Goal: Use online tool/utility: Utilize a website feature to perform a specific function

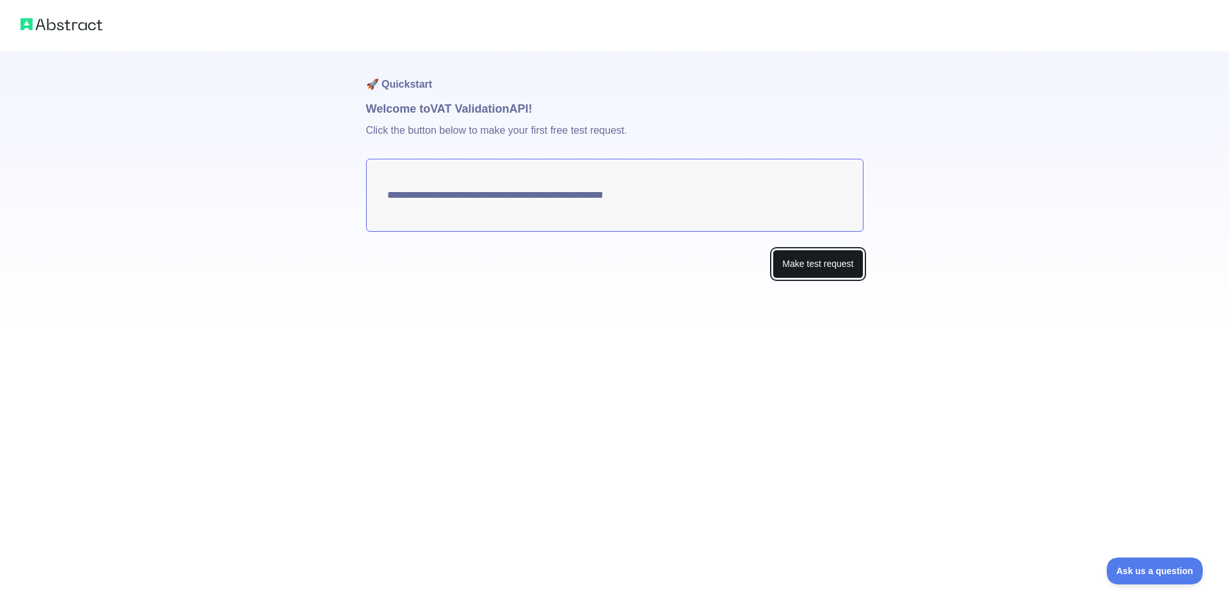
click at [805, 271] on button "Make test request" at bounding box center [818, 264] width 90 height 29
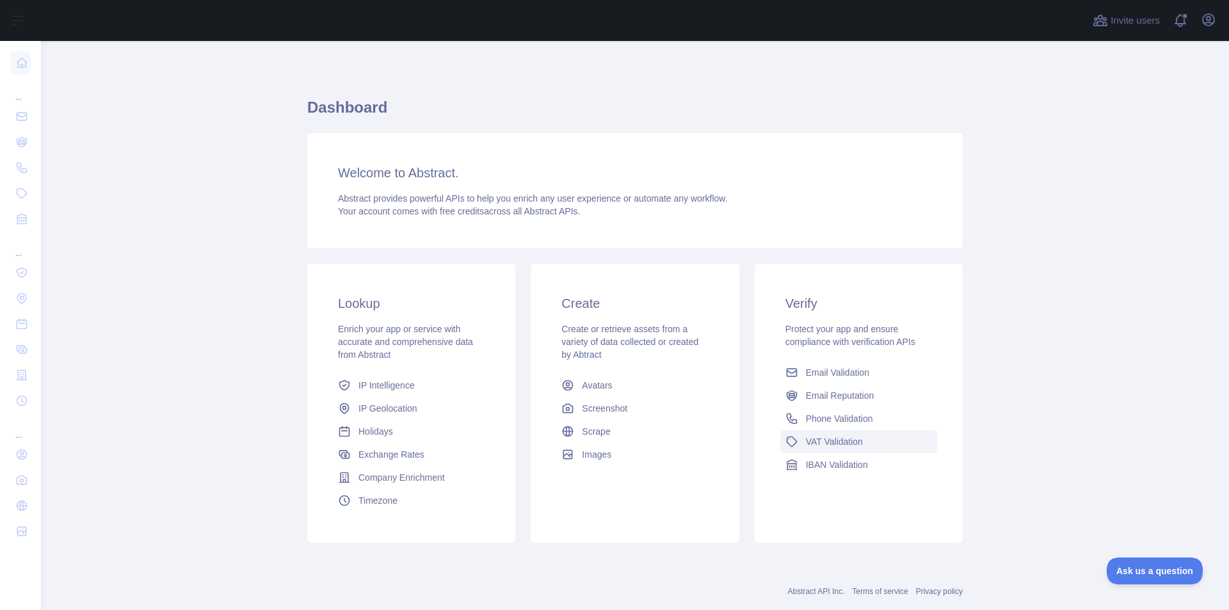
click at [789, 440] on icon at bounding box center [791, 441] width 13 height 13
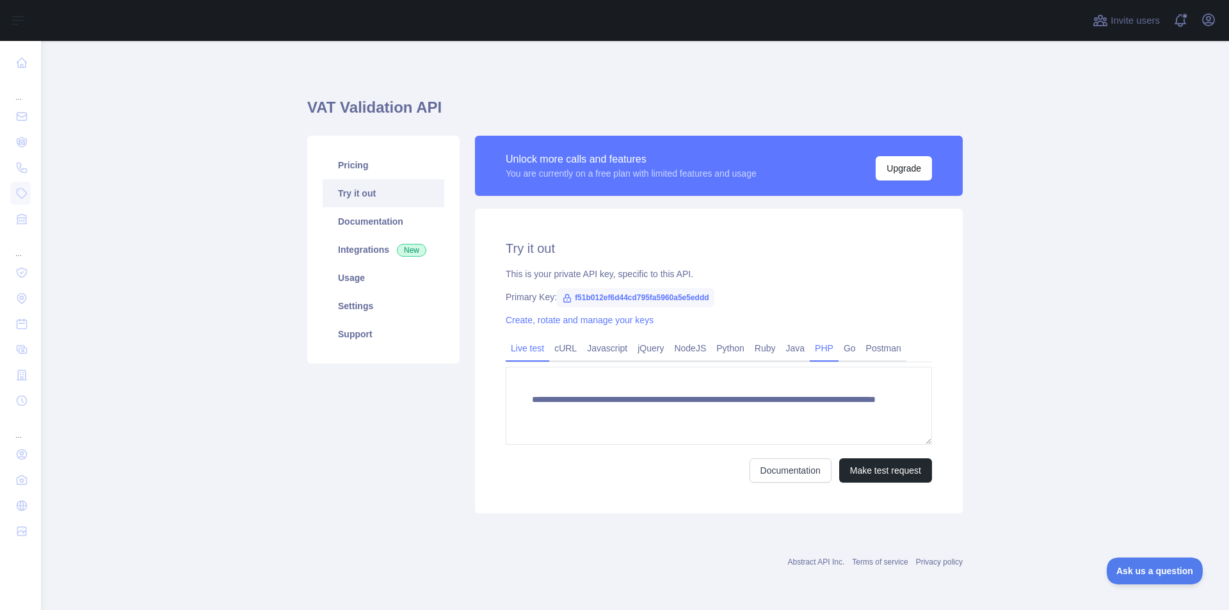
click at [819, 346] on link "PHP" at bounding box center [824, 348] width 29 height 20
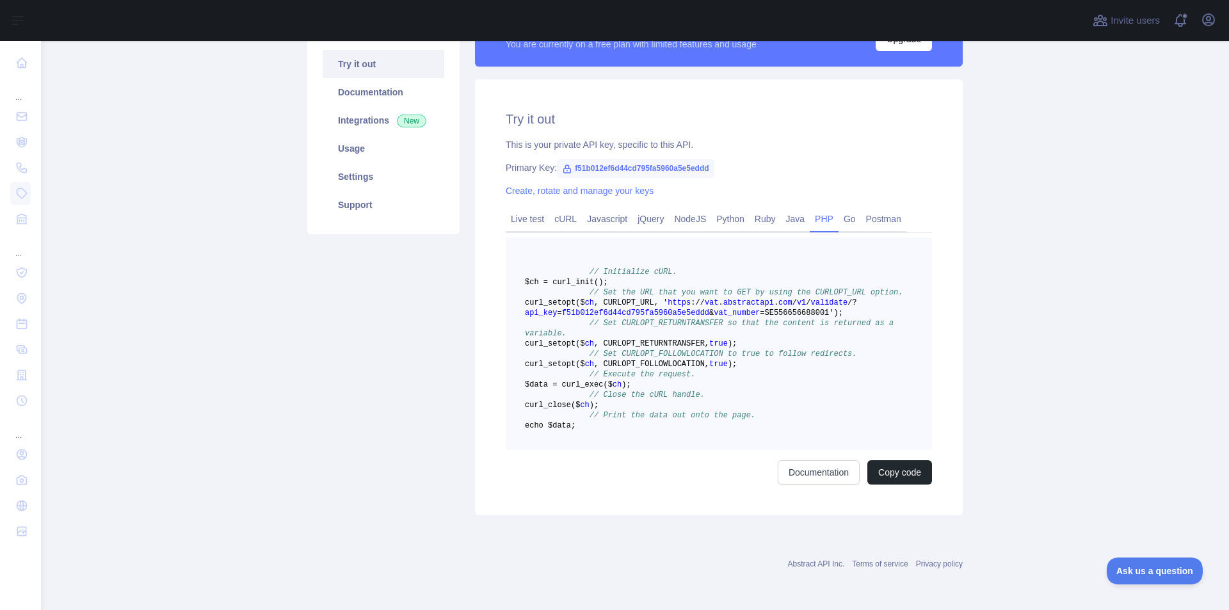
scroll to position [127, 0]
click at [515, 214] on link "Live test" at bounding box center [528, 221] width 44 height 20
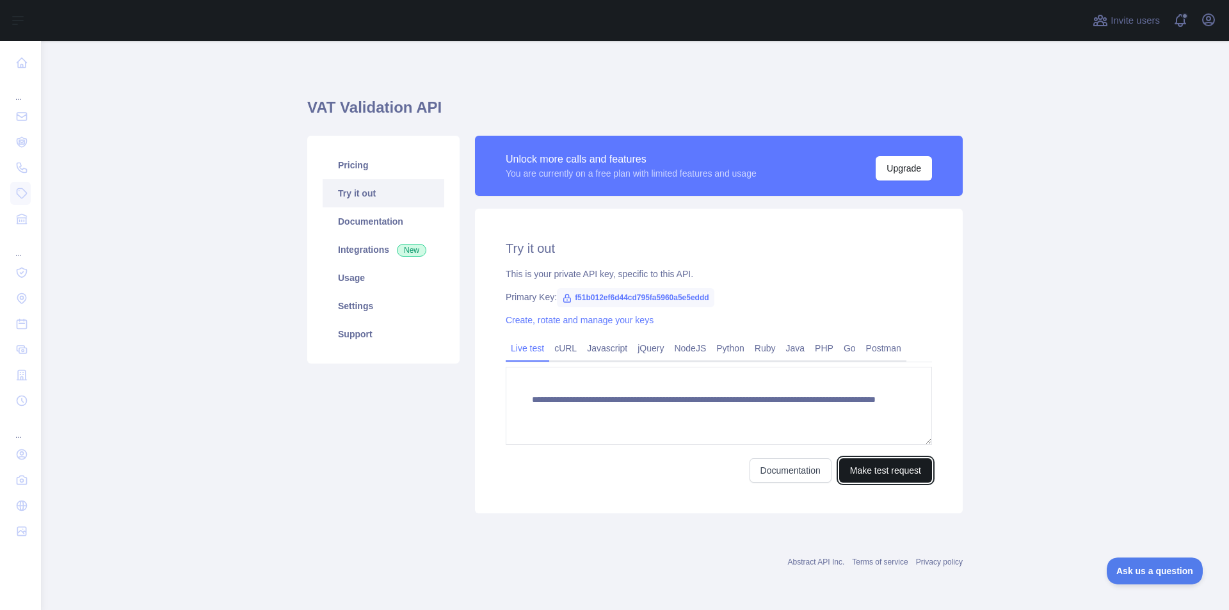
click at [875, 463] on button "Make test request" at bounding box center [885, 470] width 93 height 24
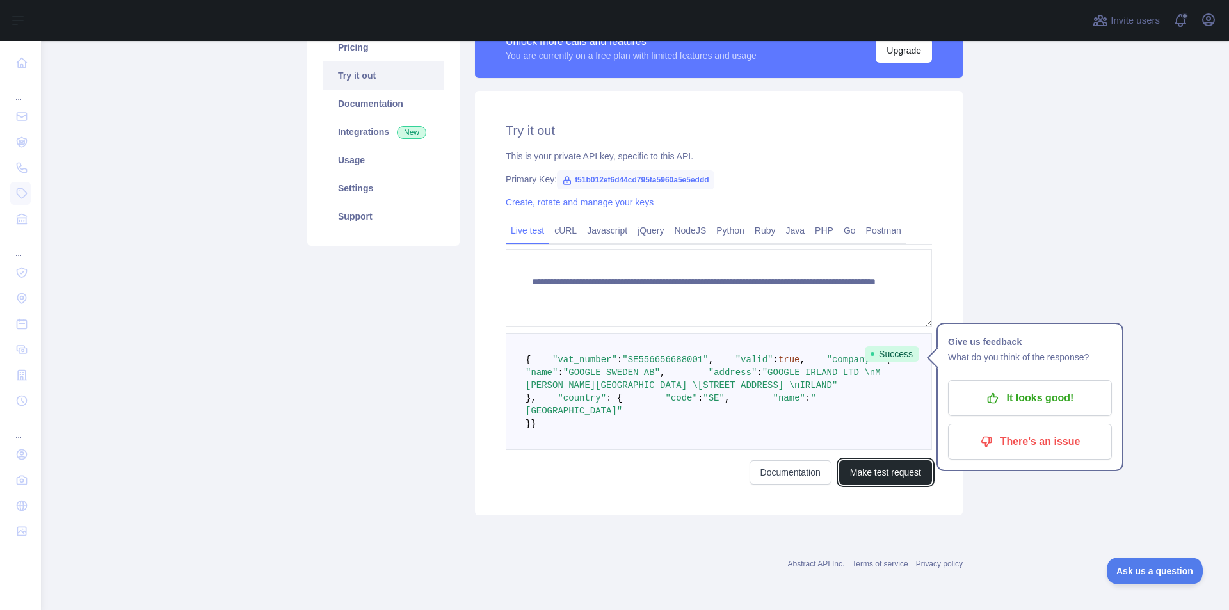
scroll to position [192, 0]
